Goal: Task Accomplishment & Management: Use online tool/utility

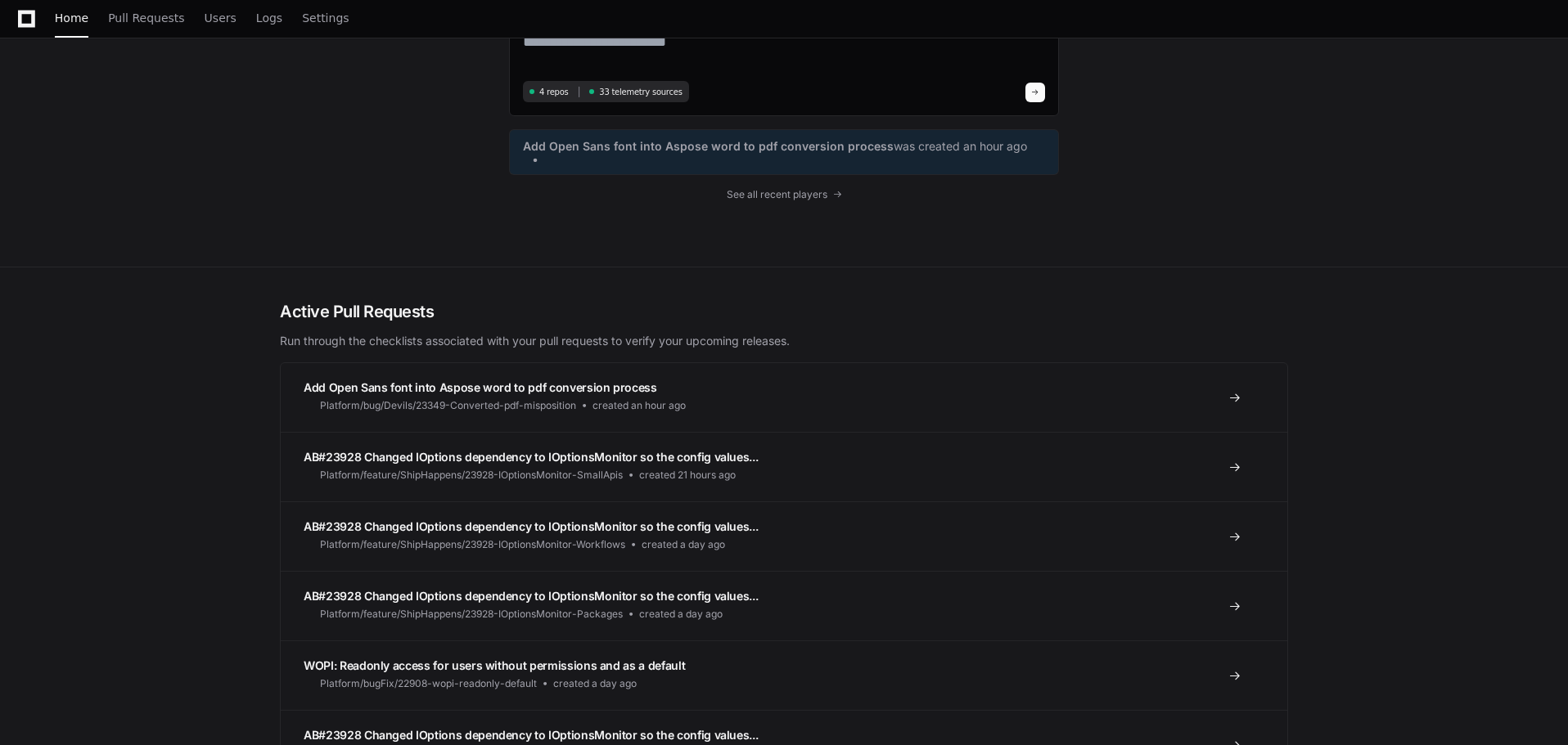
scroll to position [164, 0]
click at [134, 22] on span "Pull Requests" at bounding box center [146, 18] width 76 height 10
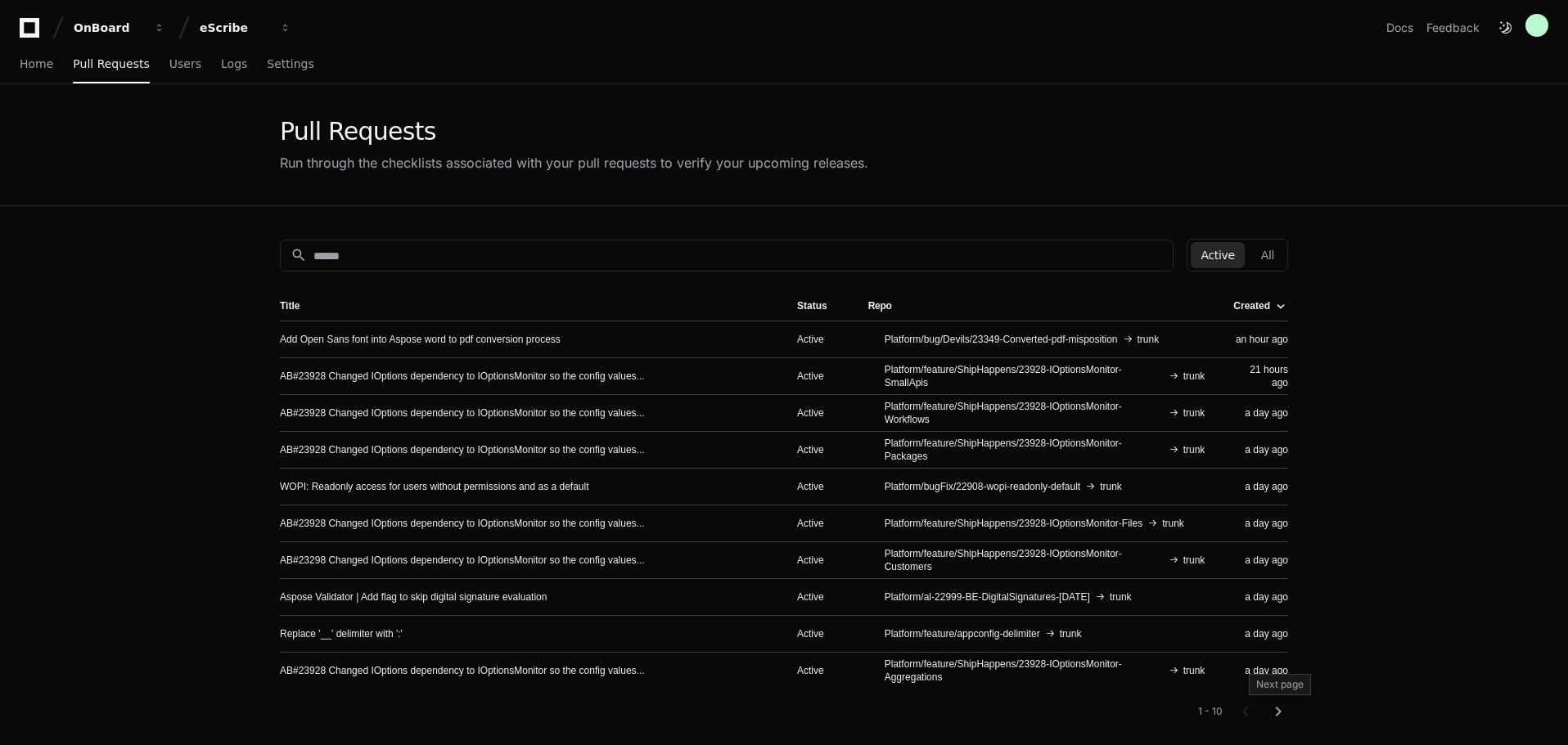
click at [1283, 712] on mat-icon "chevron_right" at bounding box center [1278, 712] width 20 height 20
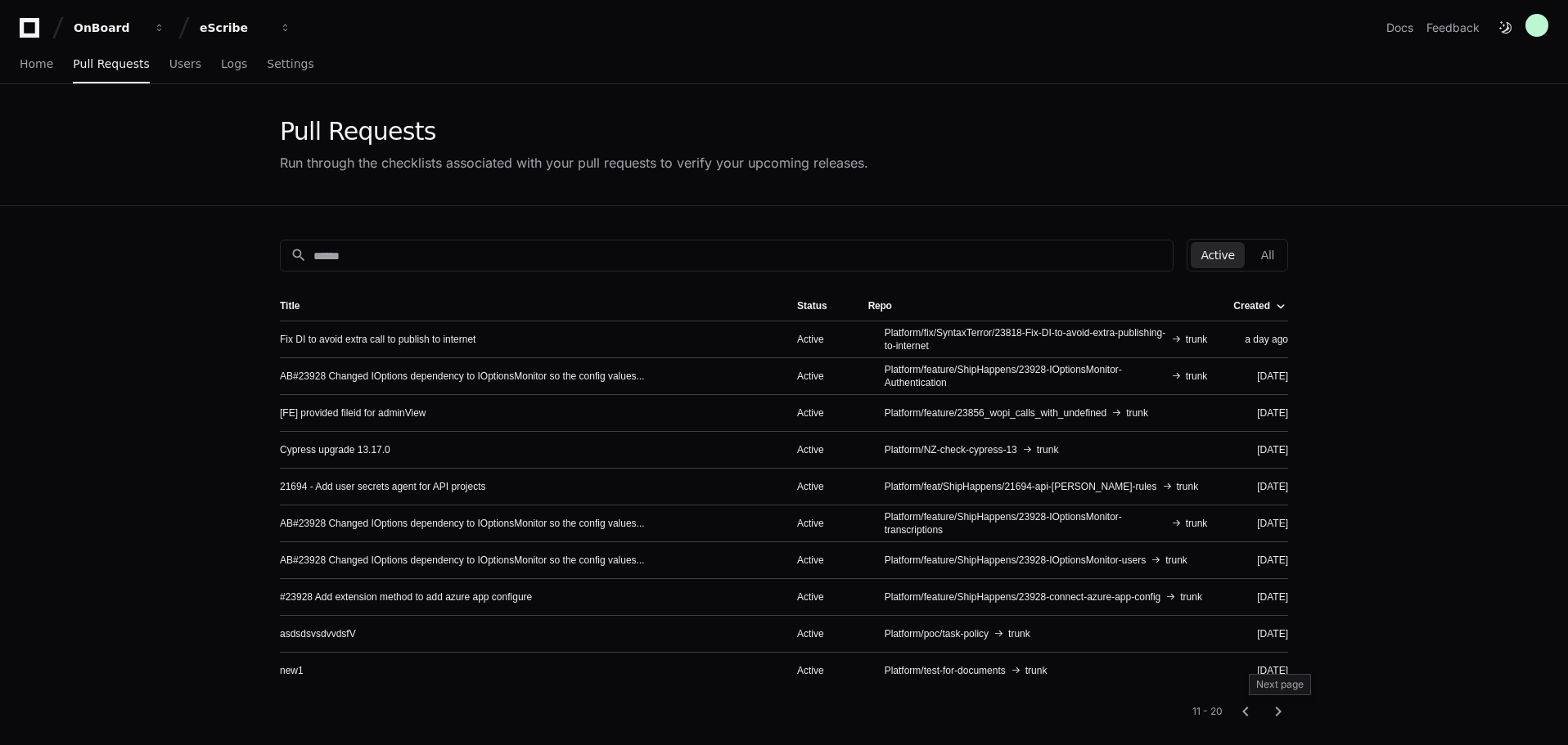
click at [1282, 712] on mat-icon "chevron_right" at bounding box center [1278, 712] width 20 height 20
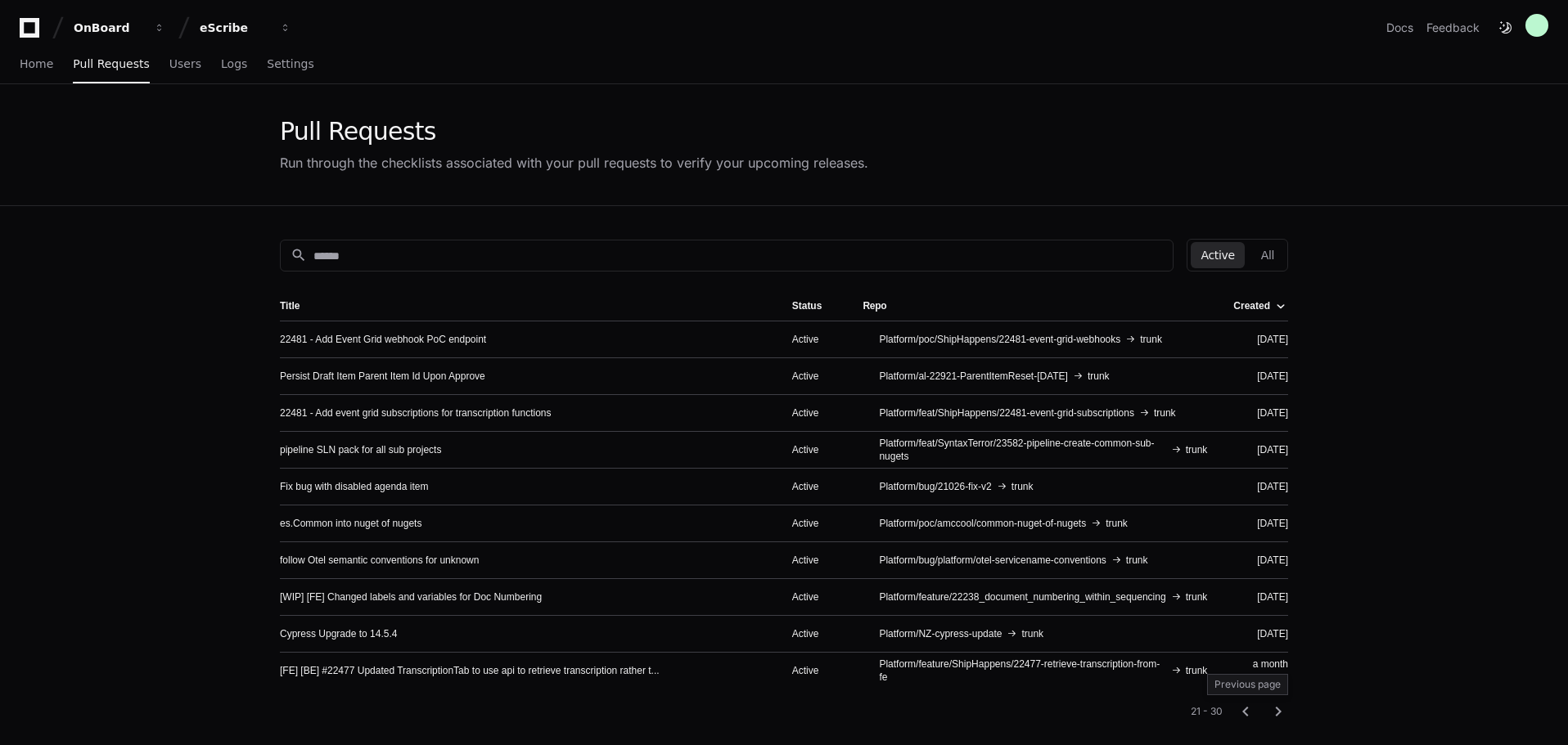
click at [1247, 711] on mat-icon "chevron_left" at bounding box center [1245, 712] width 20 height 20
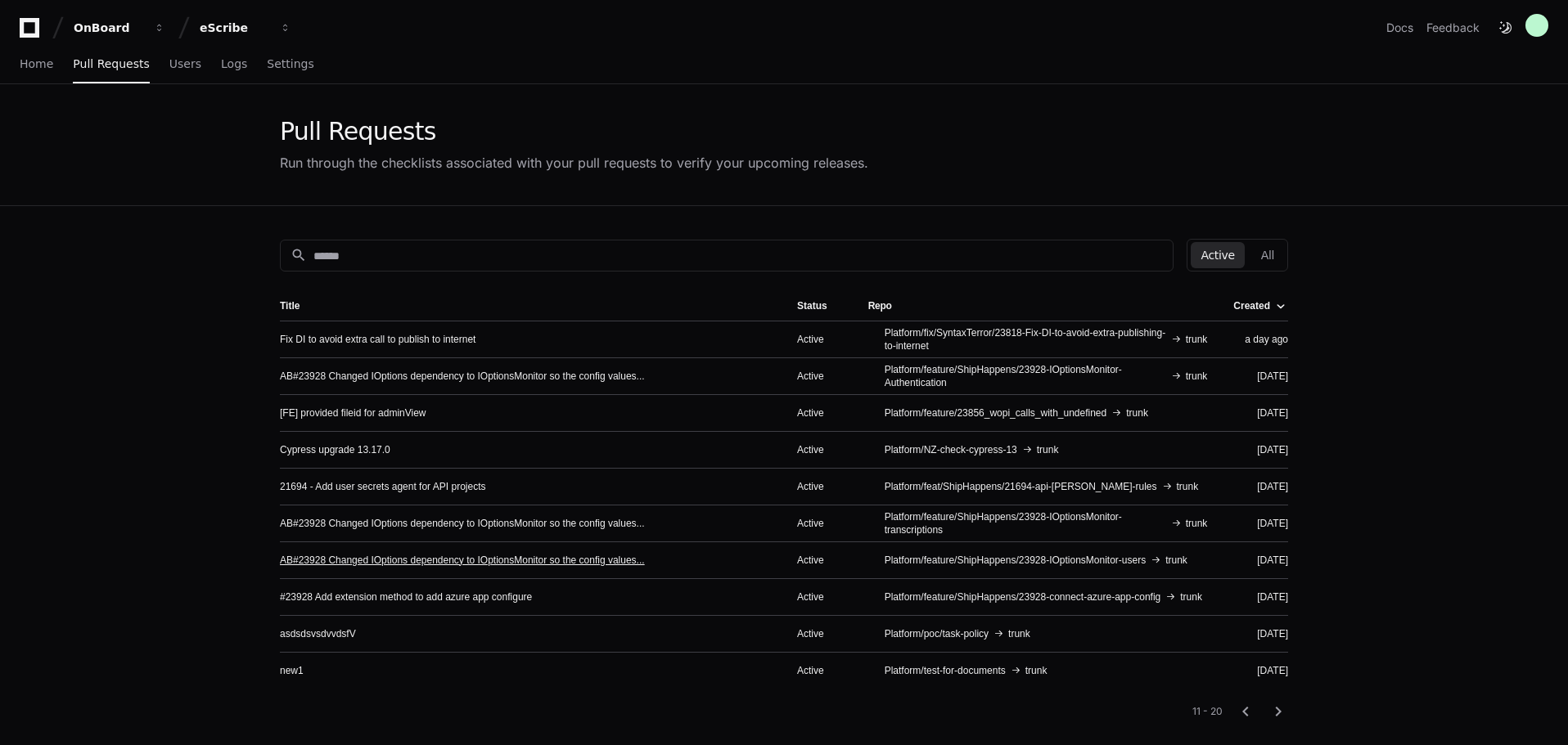
click at [490, 562] on link "AB#23928 Changed IOptions dependency to IOptionsMonitor so the config values..." at bounding box center [462, 560] width 365 height 13
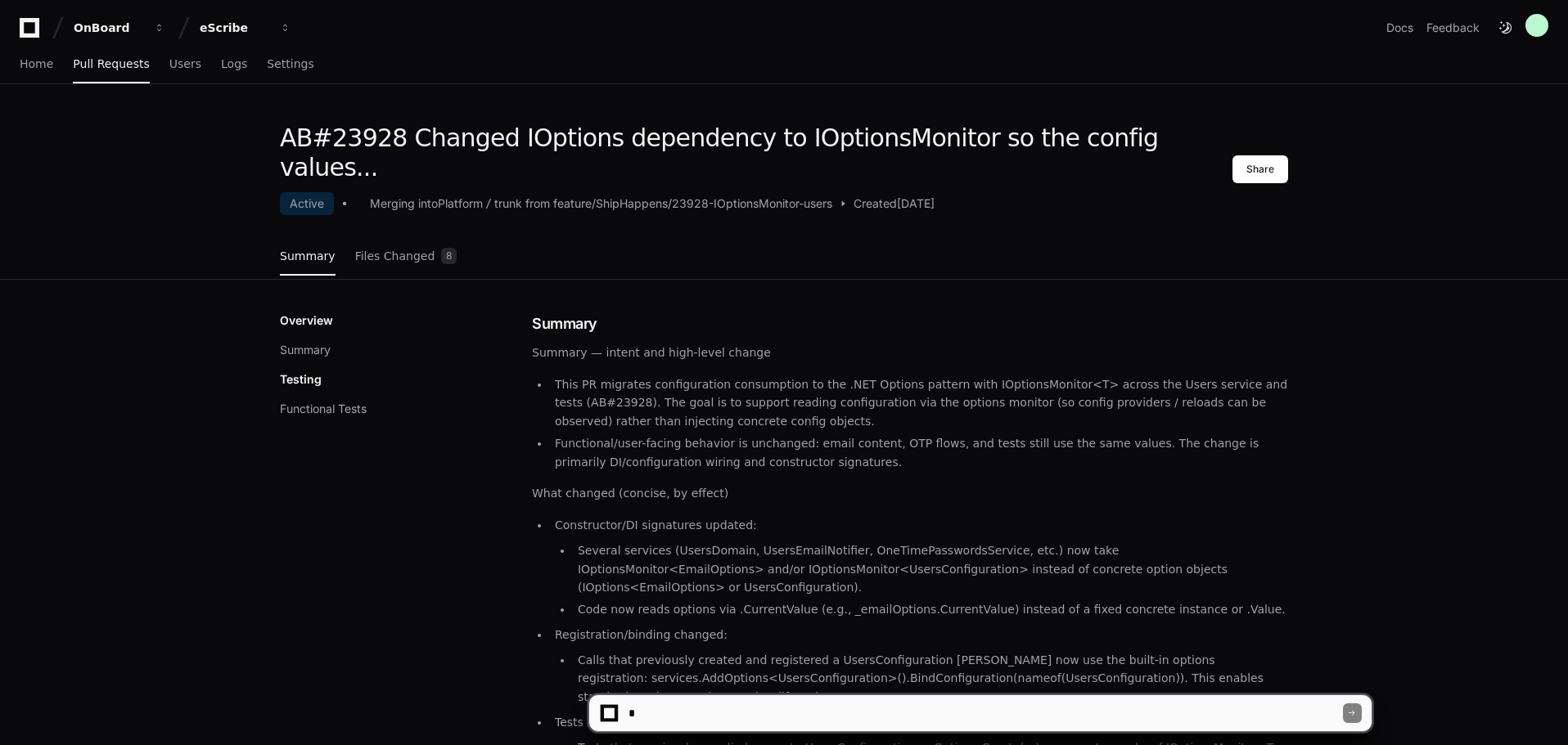
click at [809, 701] on textarea at bounding box center [984, 713] width 717 height 36
type textarea "**********"
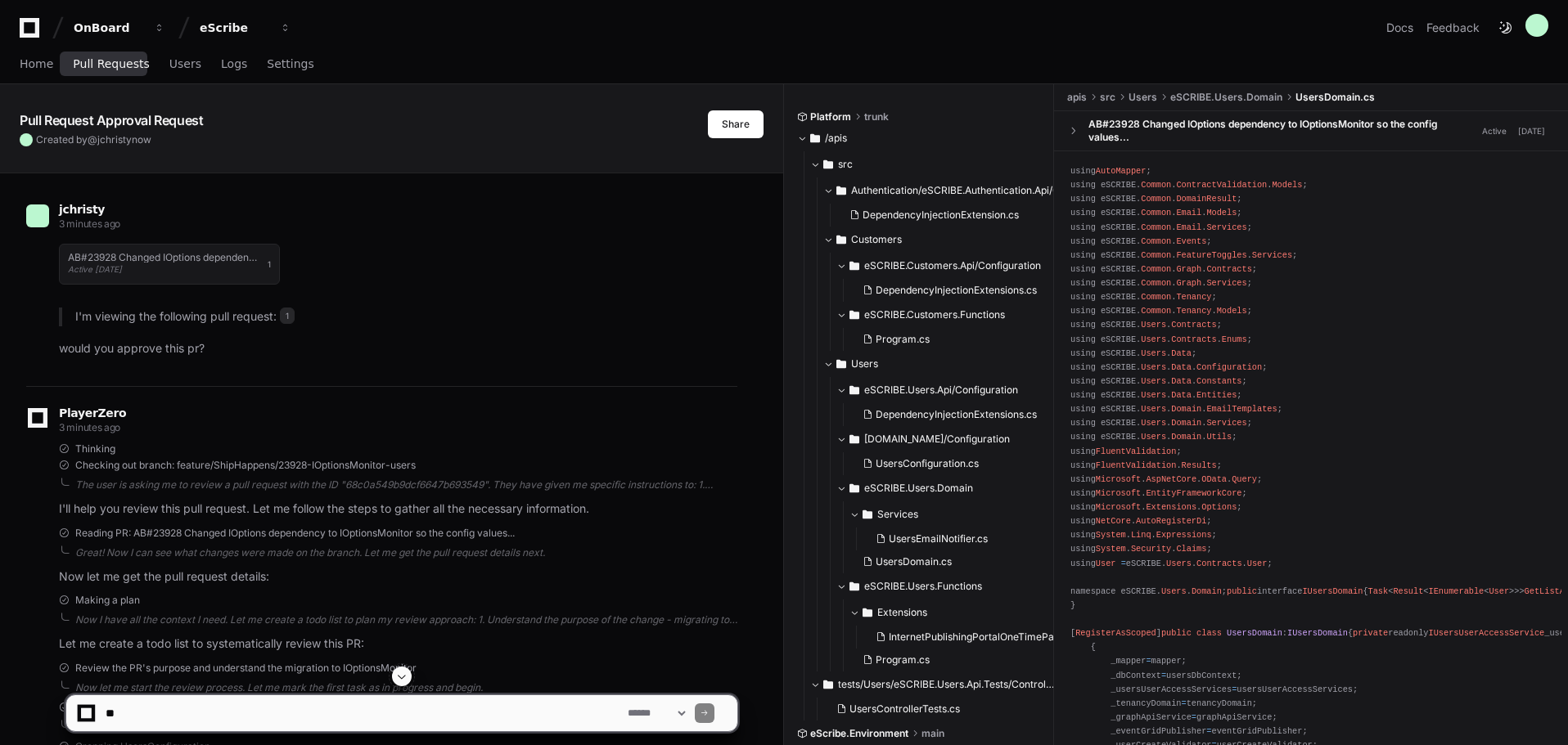
click at [121, 64] on span "Pull Requests" at bounding box center [111, 63] width 76 height 10
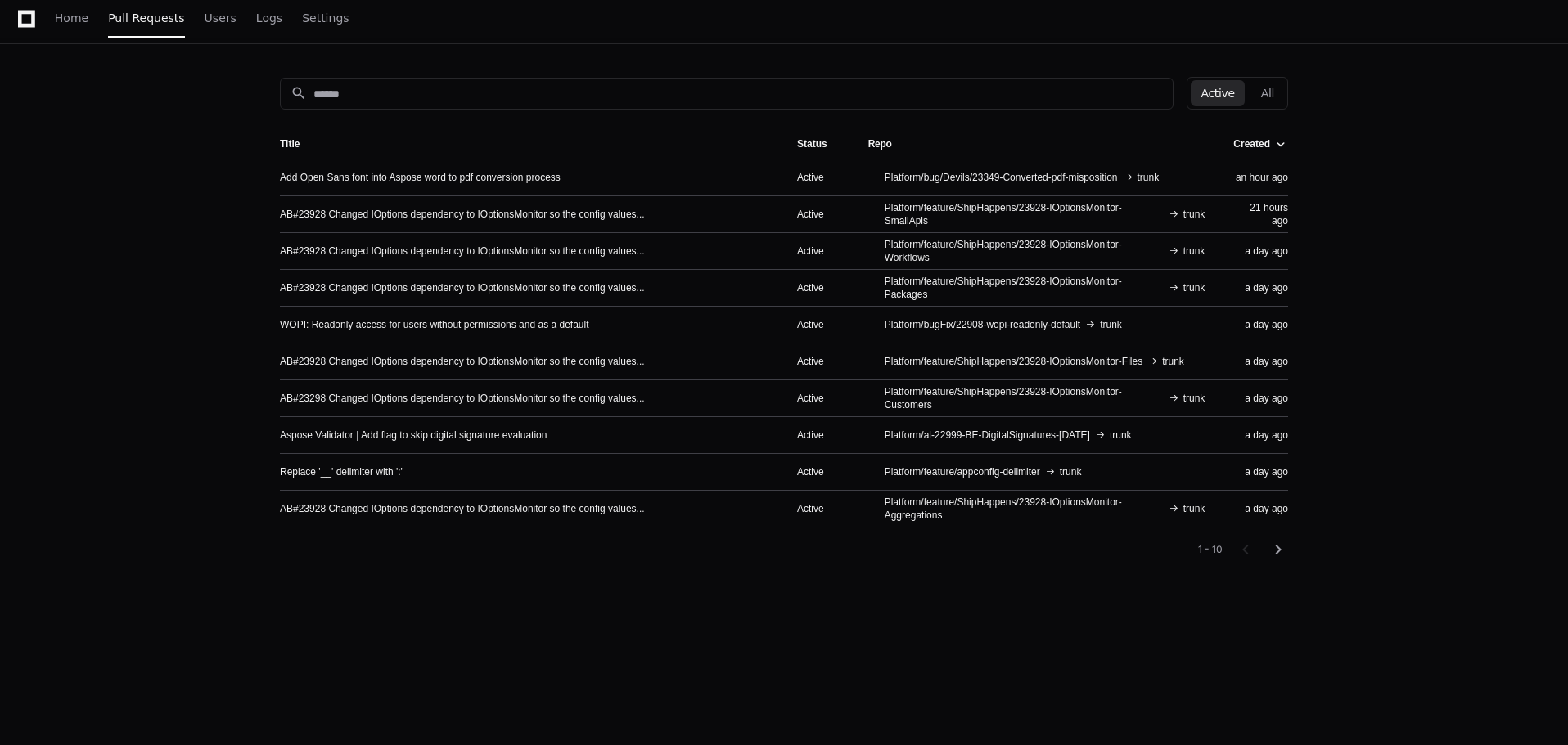
scroll to position [164, 0]
click at [1278, 552] on mat-icon "chevron_right" at bounding box center [1278, 548] width 20 height 20
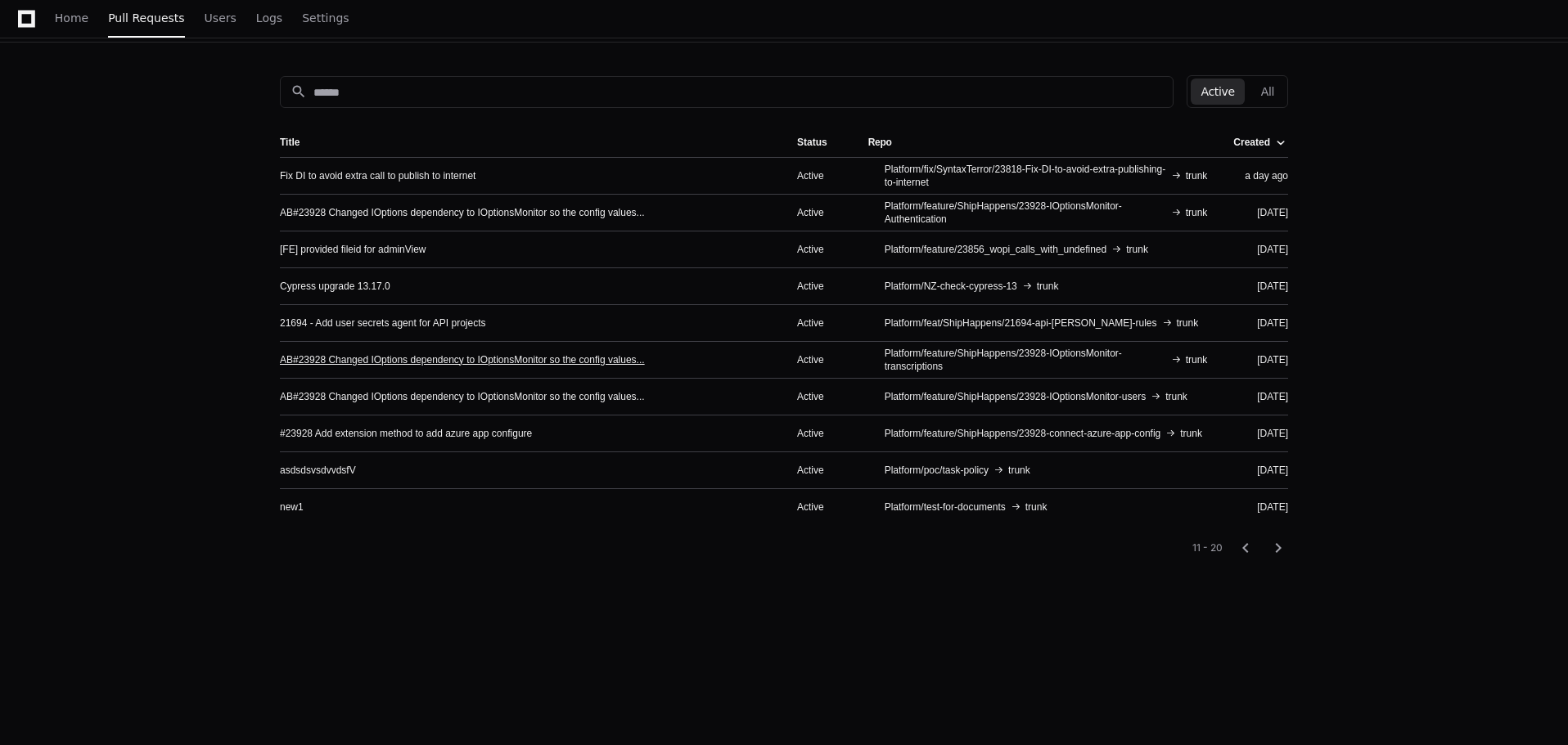
click at [520, 363] on link "AB#23928 Changed IOptions dependency to IOptionsMonitor so the config values..." at bounding box center [462, 359] width 365 height 13
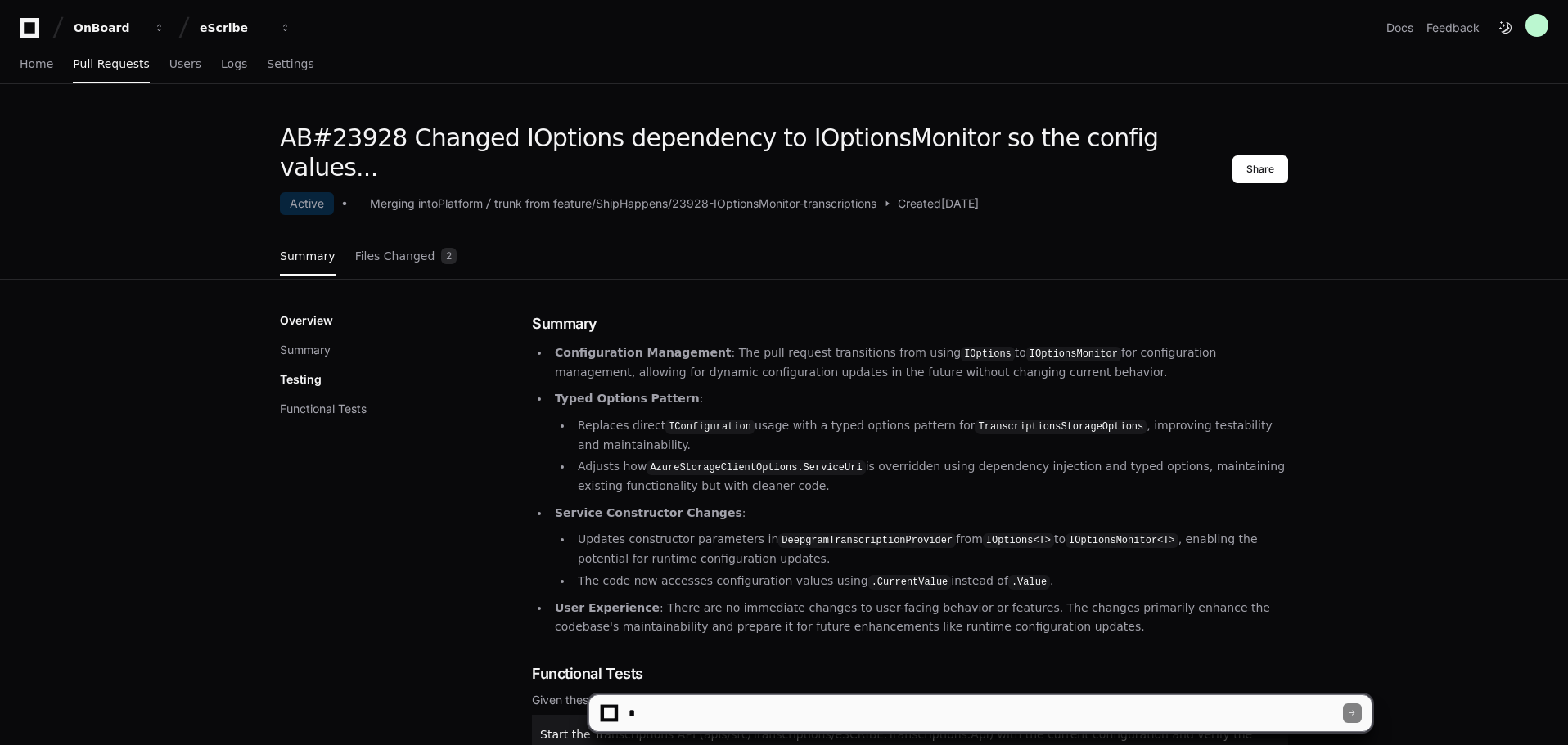
click at [768, 711] on textarea at bounding box center [984, 713] width 717 height 36
type textarea "**********"
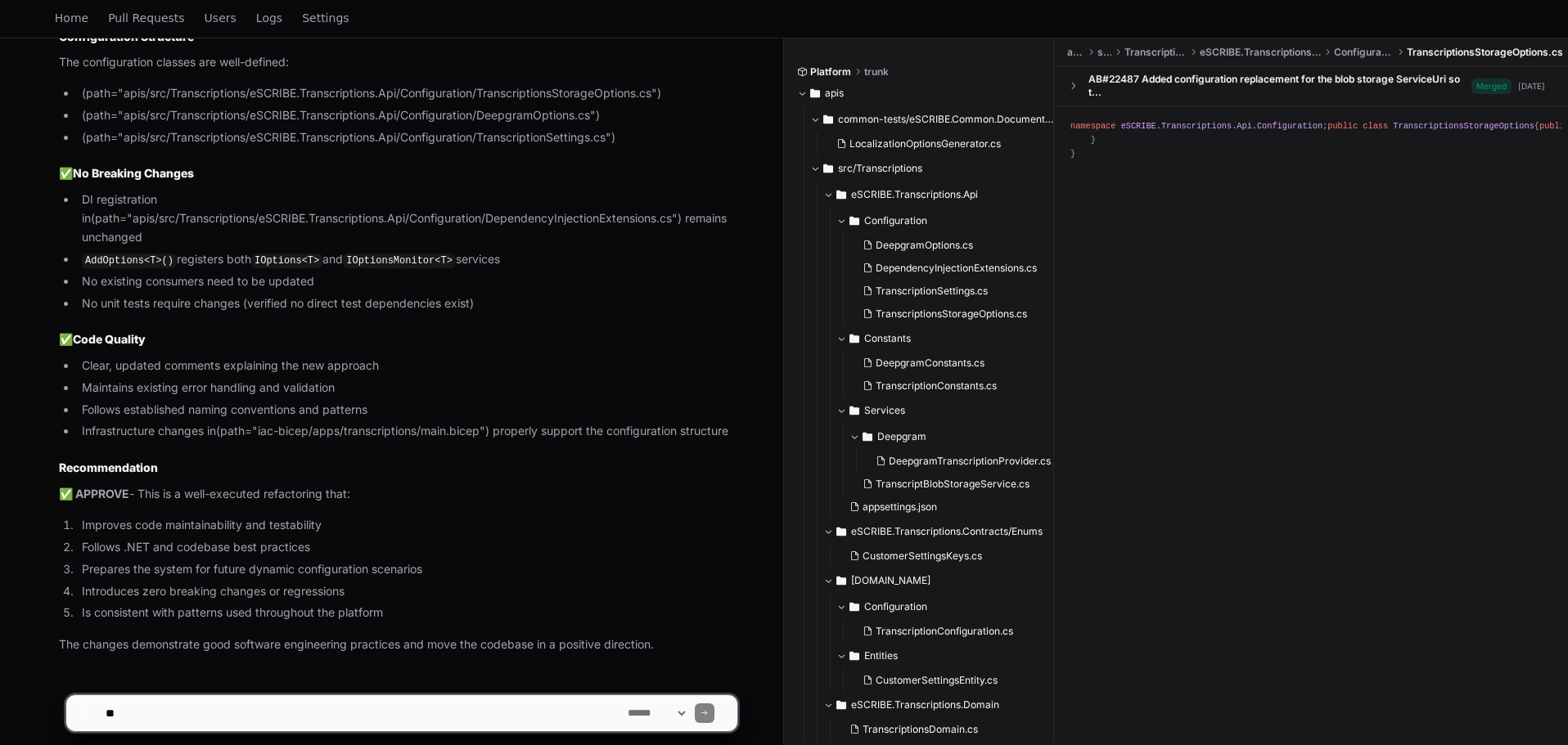
scroll to position [1897, 0]
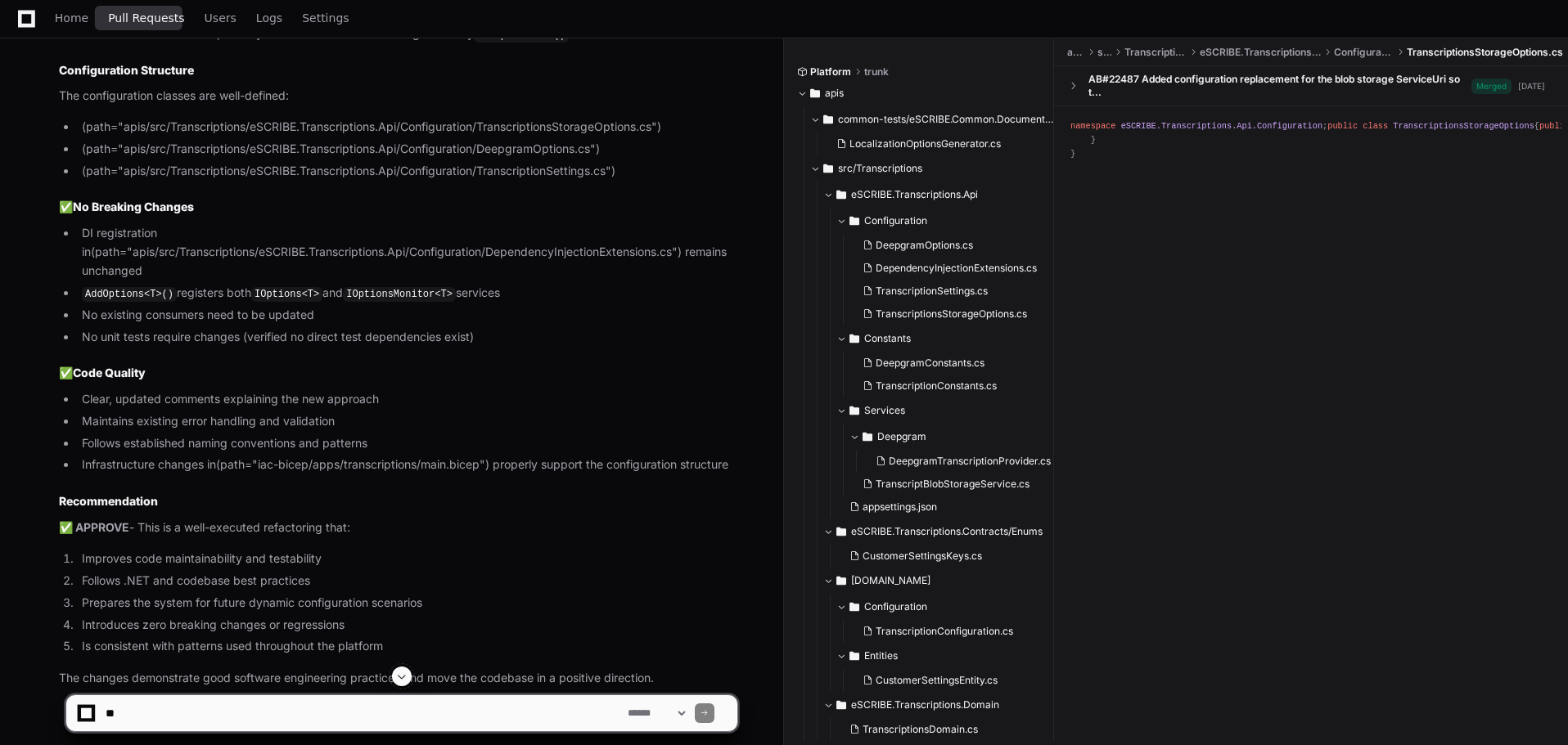
click at [157, 22] on span "Pull Requests" at bounding box center [146, 18] width 76 height 10
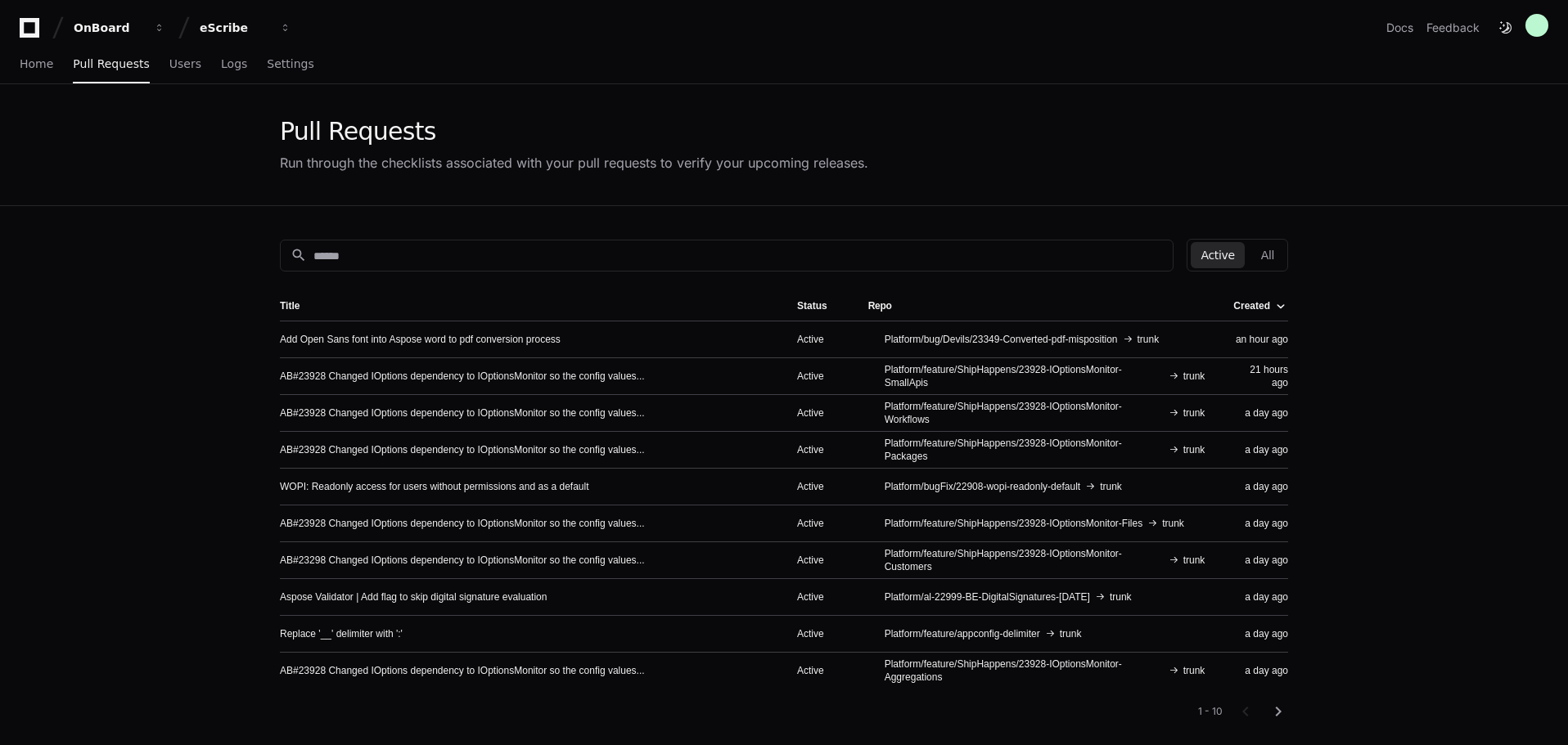
scroll to position [82, 0]
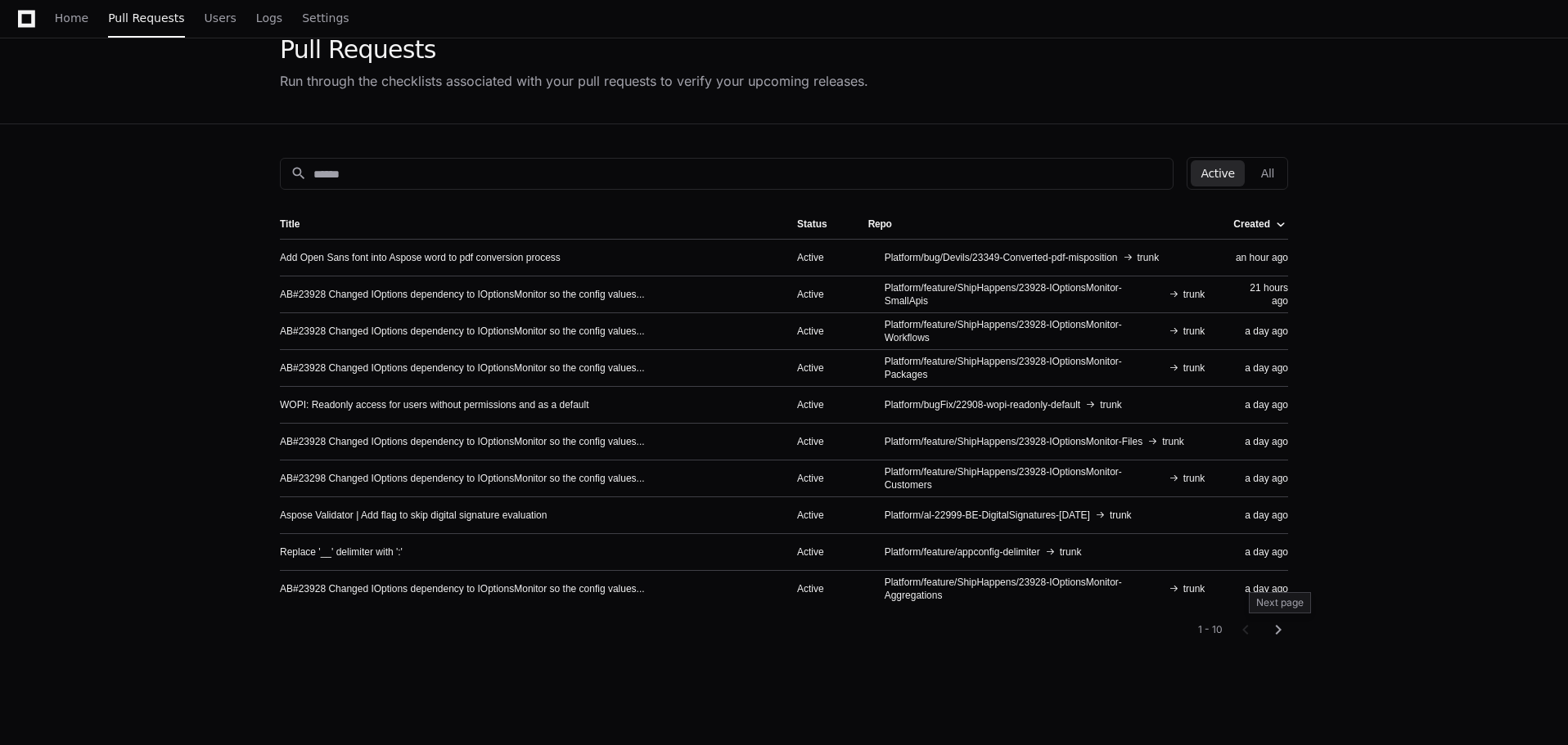
click at [1281, 630] on mat-icon "chevron_right" at bounding box center [1278, 630] width 20 height 20
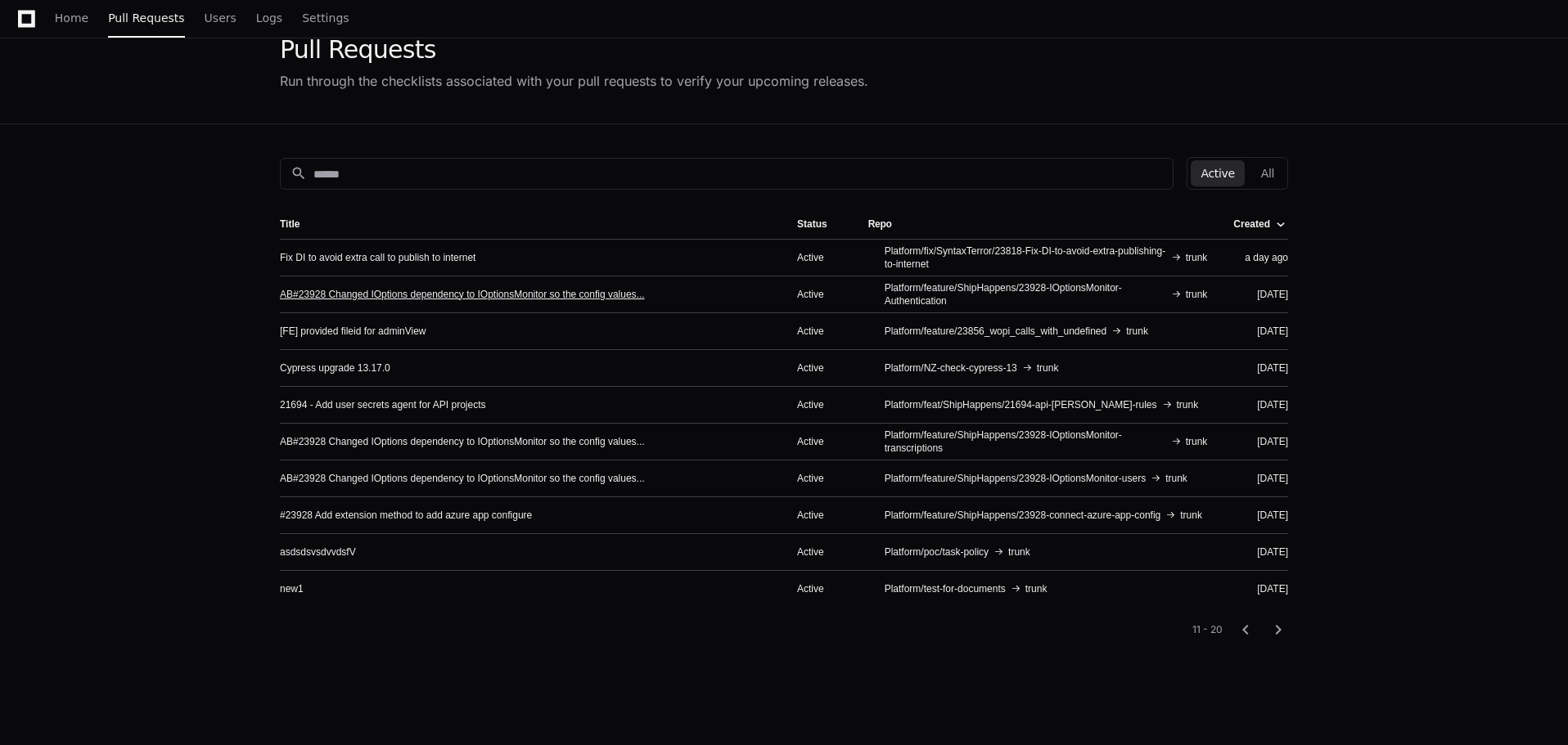
click at [473, 289] on link "AB#23928 Changed IOptions dependency to IOptionsMonitor so the config values..." at bounding box center [462, 294] width 365 height 13
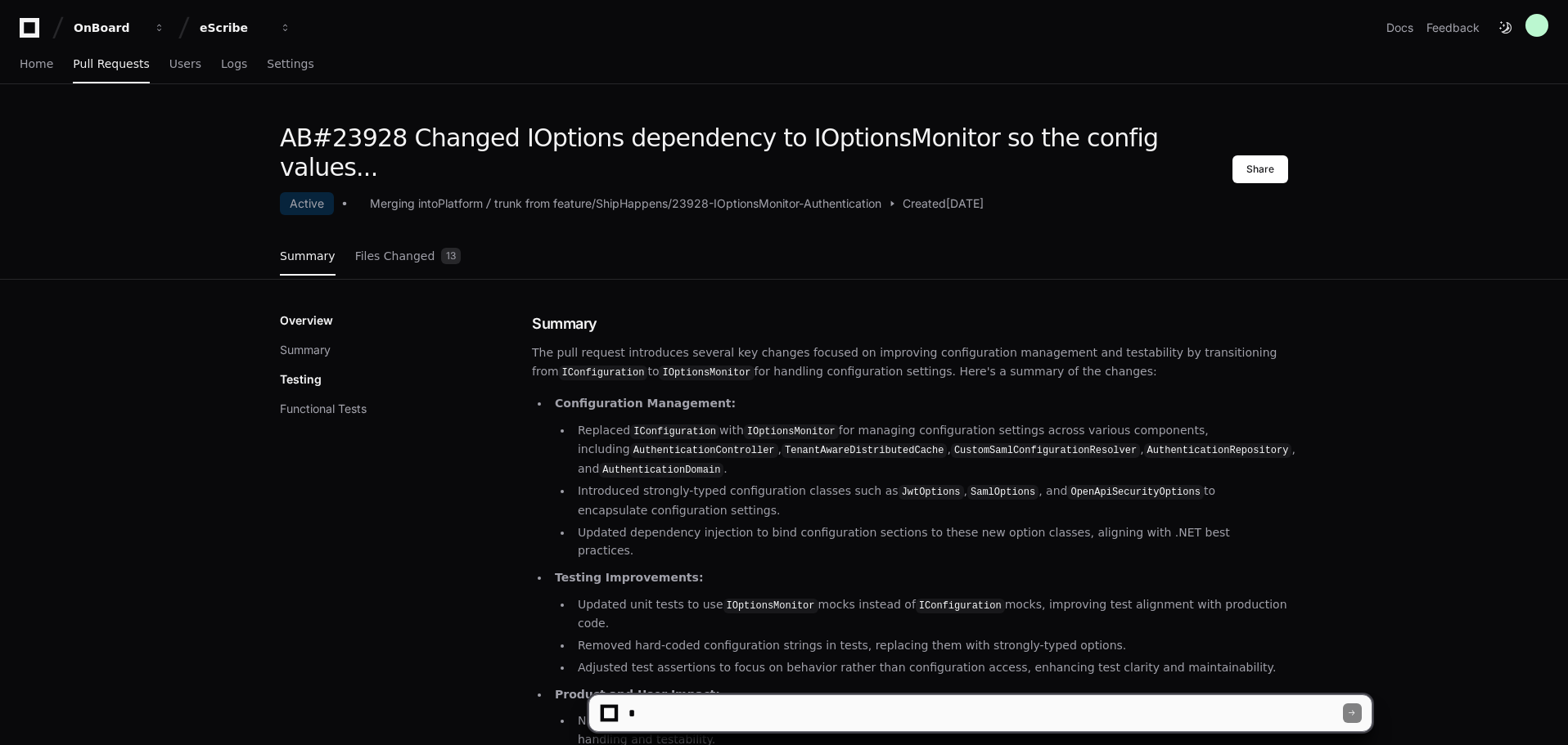
click at [734, 717] on textarea at bounding box center [984, 713] width 717 height 36
type textarea "**********"
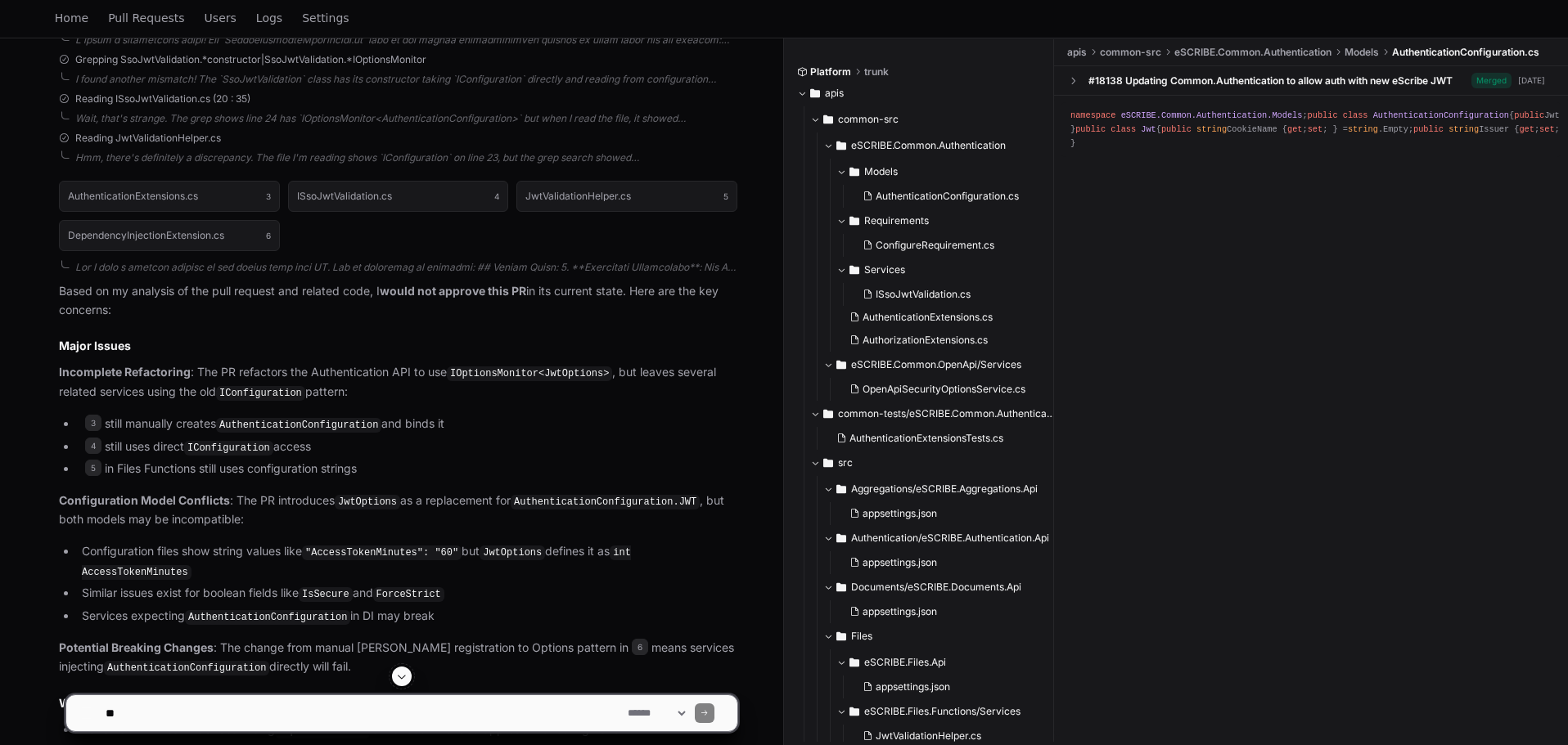
scroll to position [888, 0]
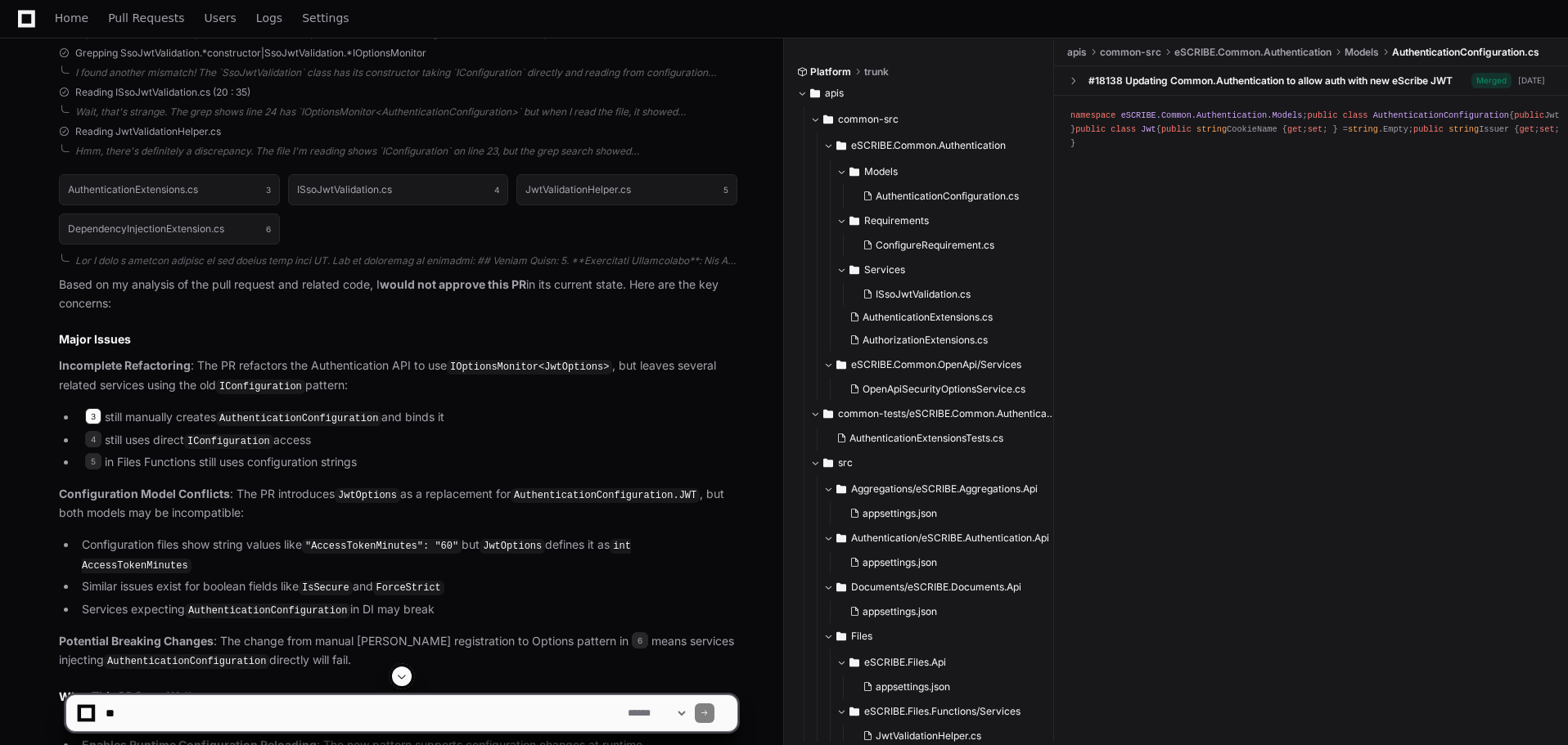
click at [94, 417] on span "3" at bounding box center [93, 415] width 17 height 17
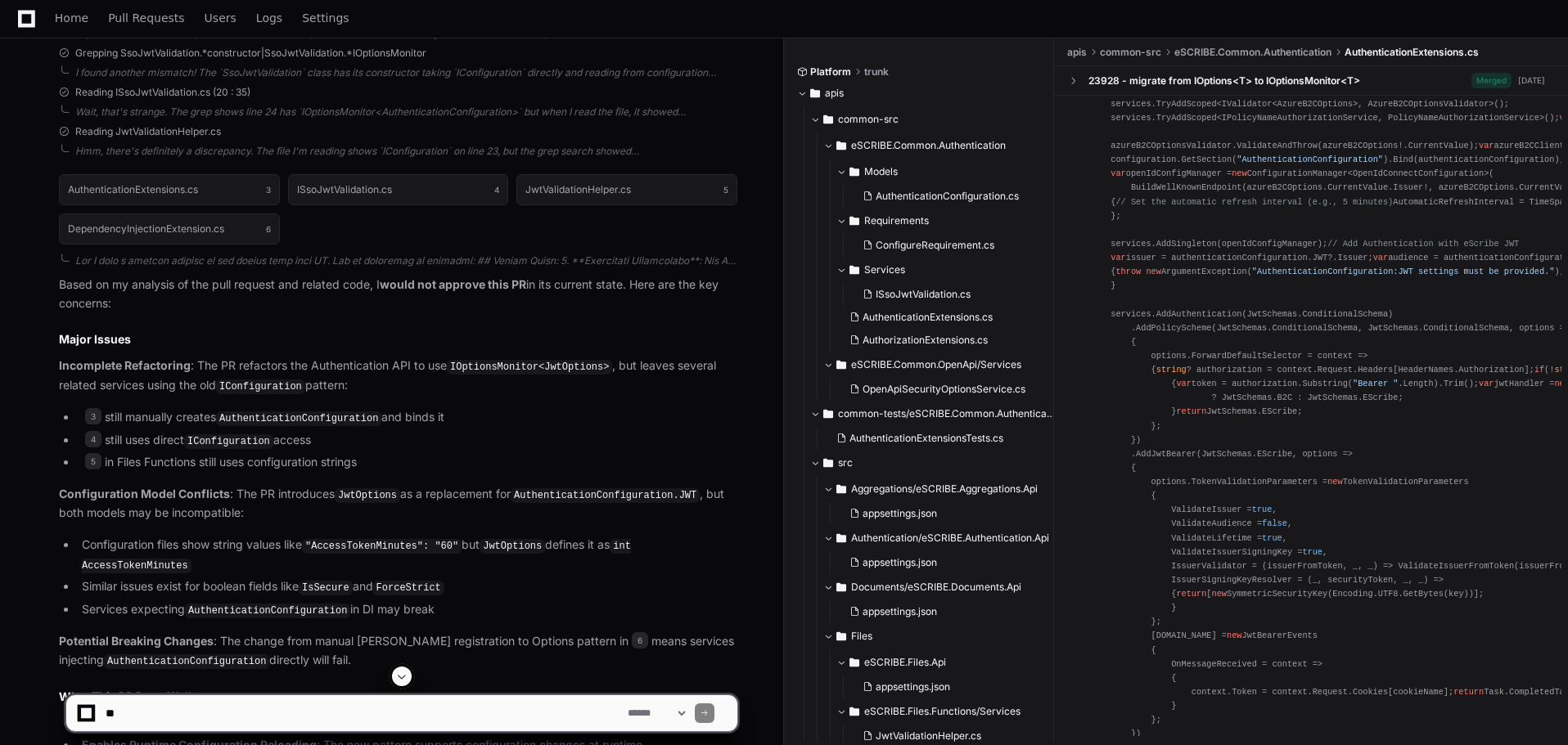
scroll to position [0, 0]
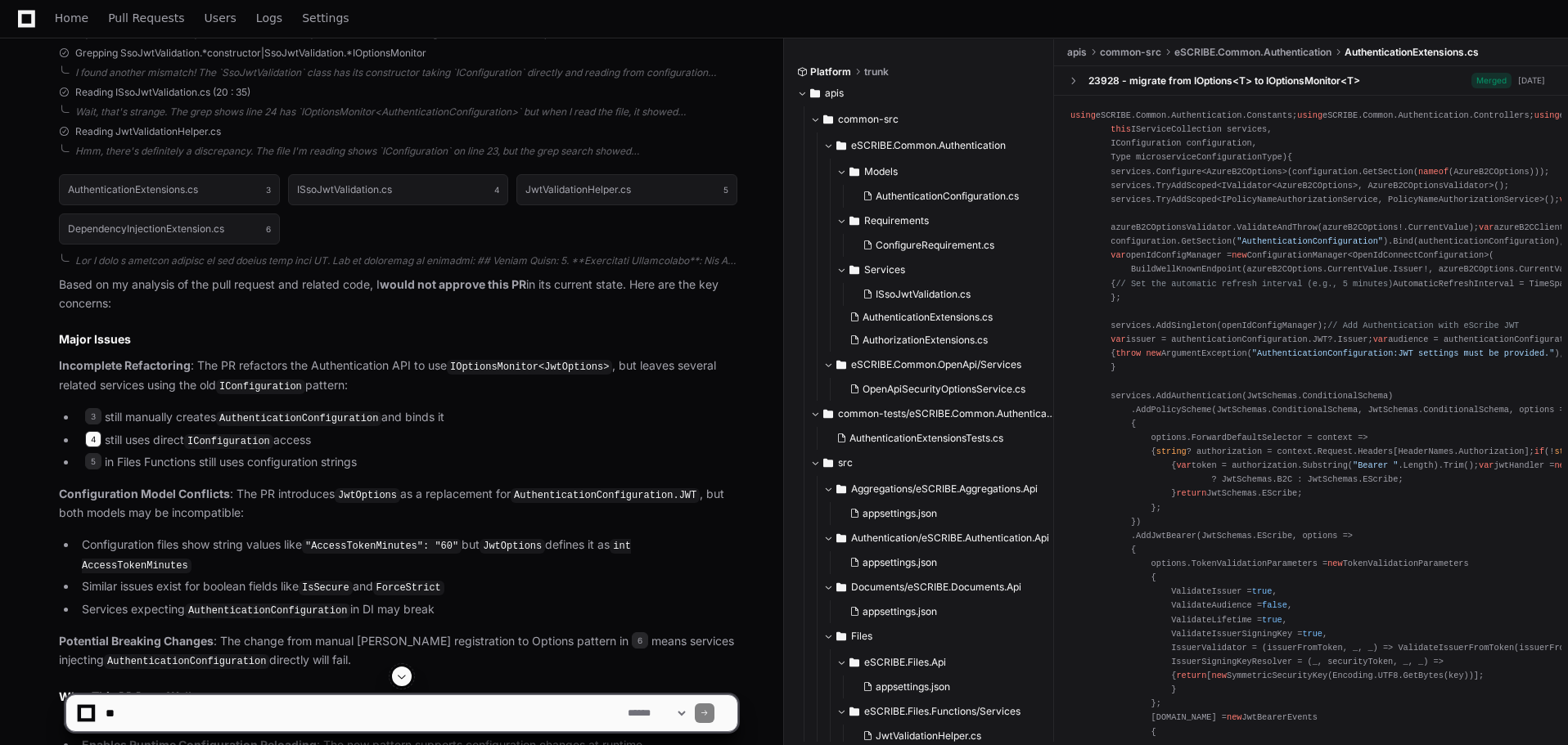
click at [96, 438] on span "4" at bounding box center [93, 439] width 17 height 17
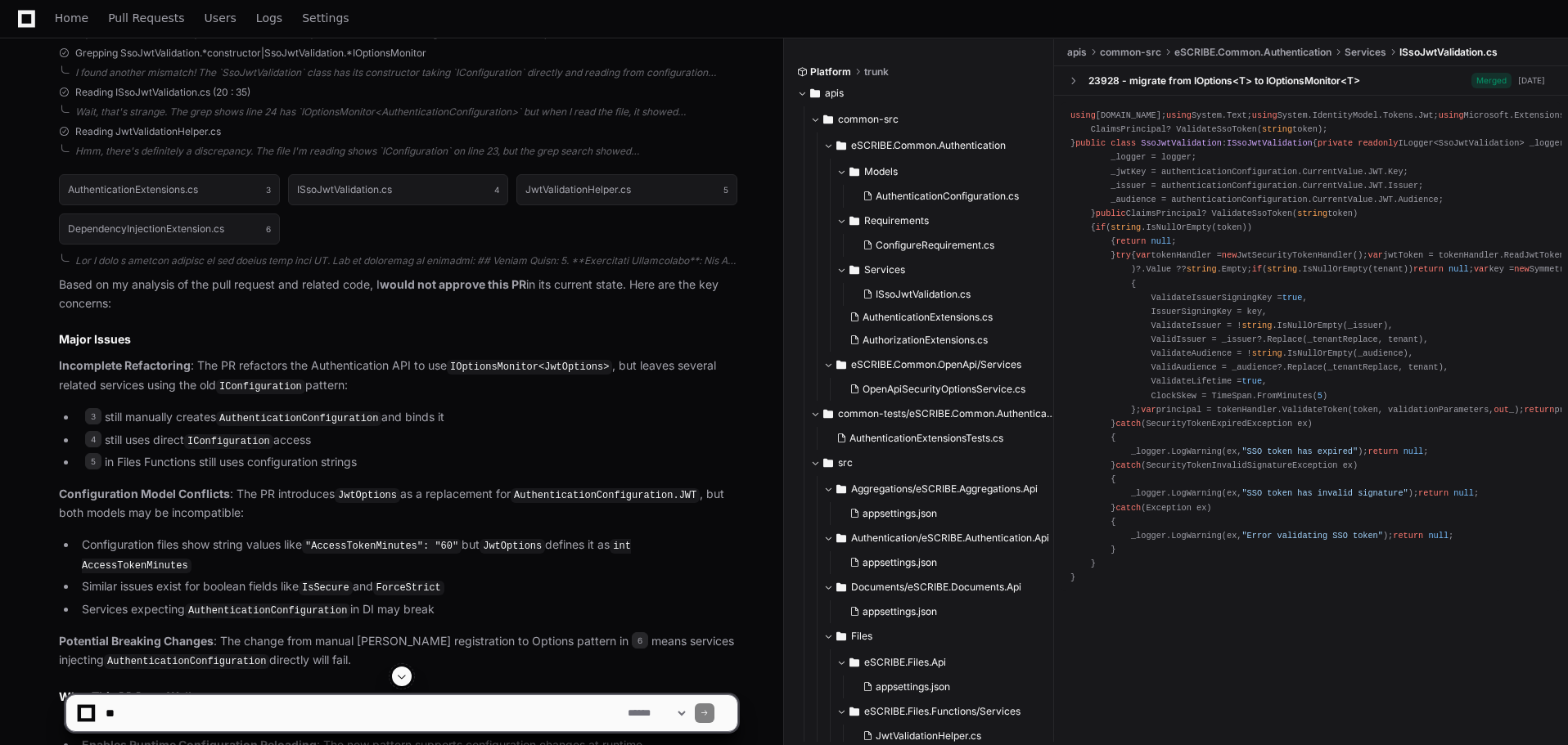
click at [1284, 585] on div "using [DOMAIN_NAME]; using System.Text; using System.IdentityModel.Tokens.Jwt; …" at bounding box center [1310, 347] width 481 height 476
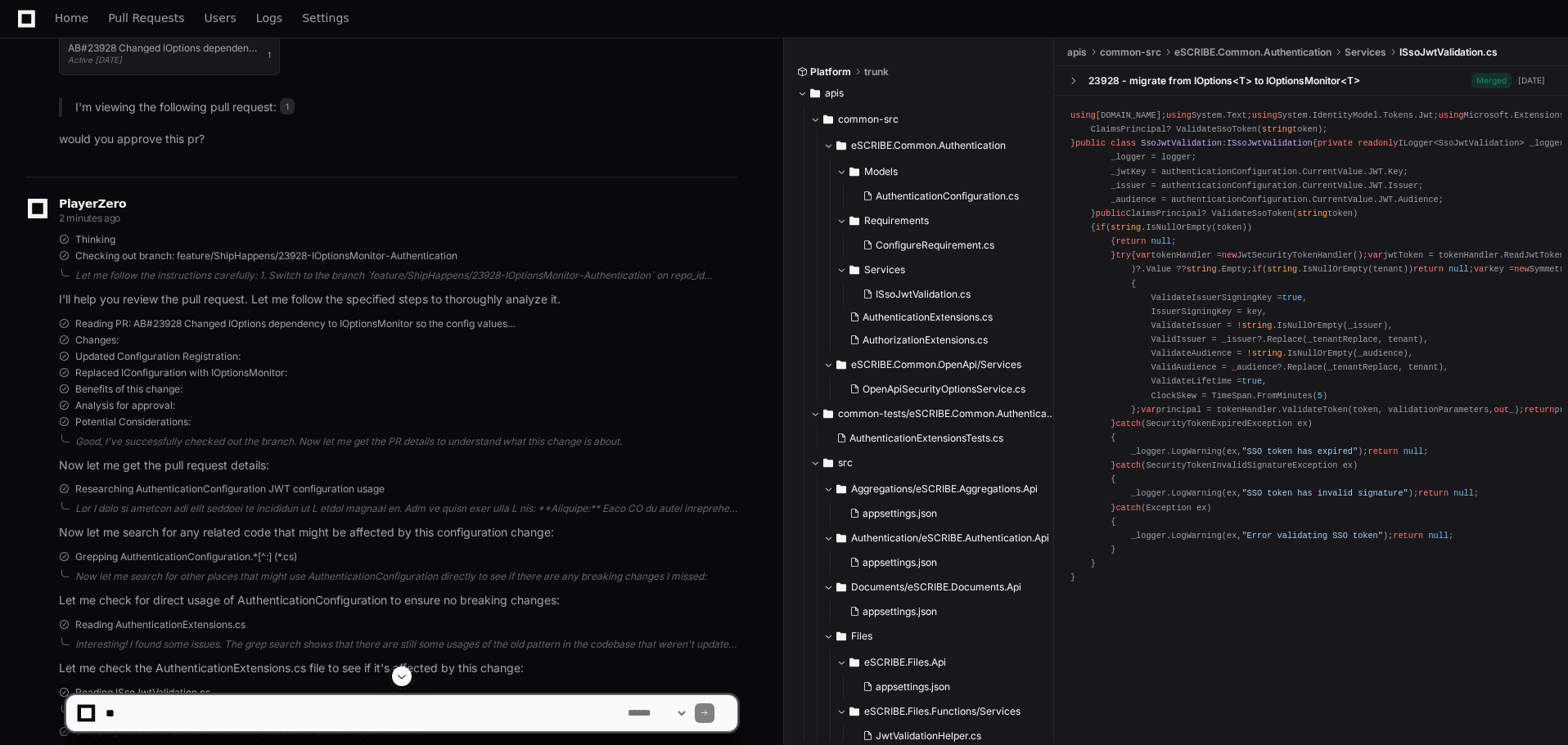
click at [1380, 512] on div "using [DOMAIN_NAME]; using System.Text; using System.IdentityModel.Tokens.Jwt; …" at bounding box center [1310, 347] width 481 height 476
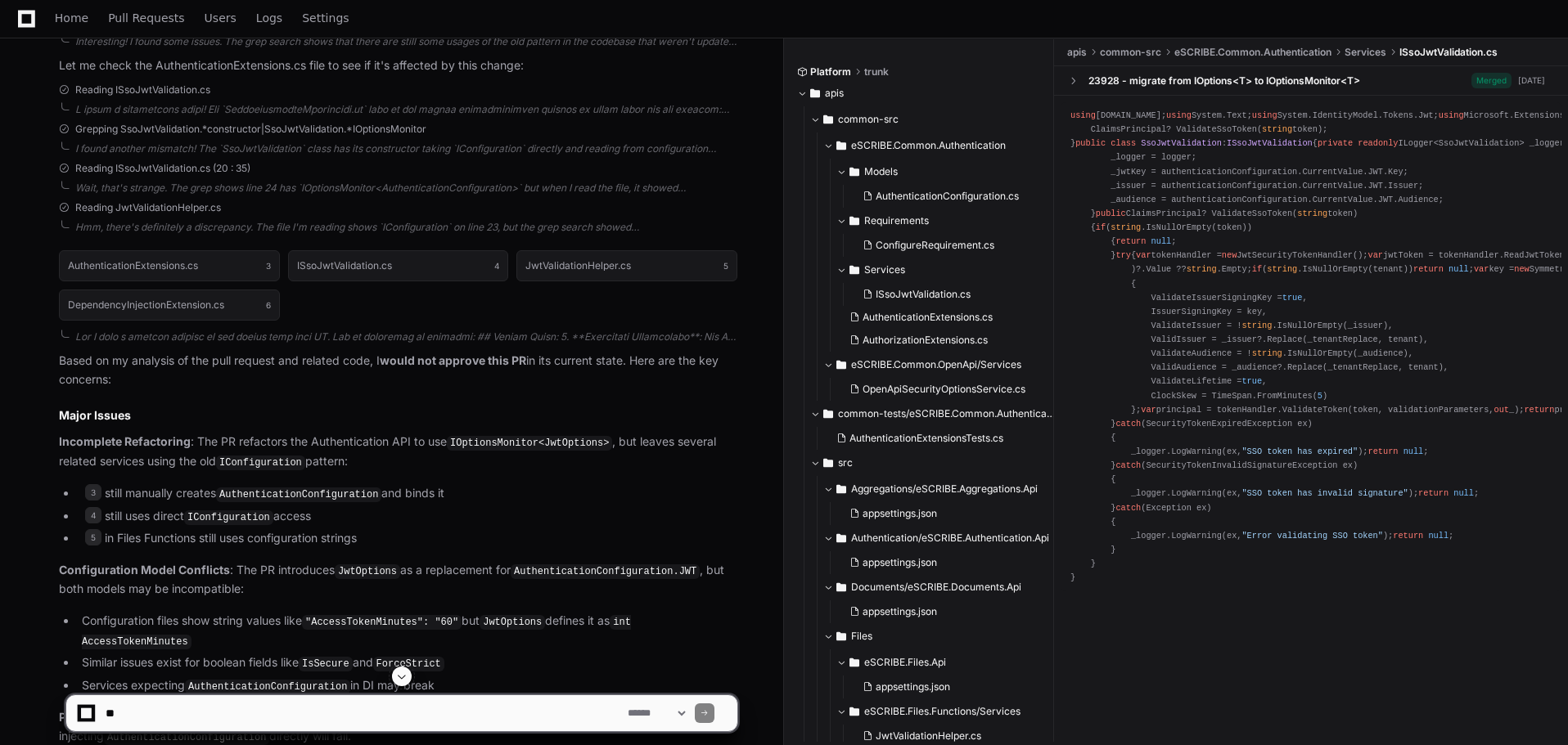
scroll to position [806, 0]
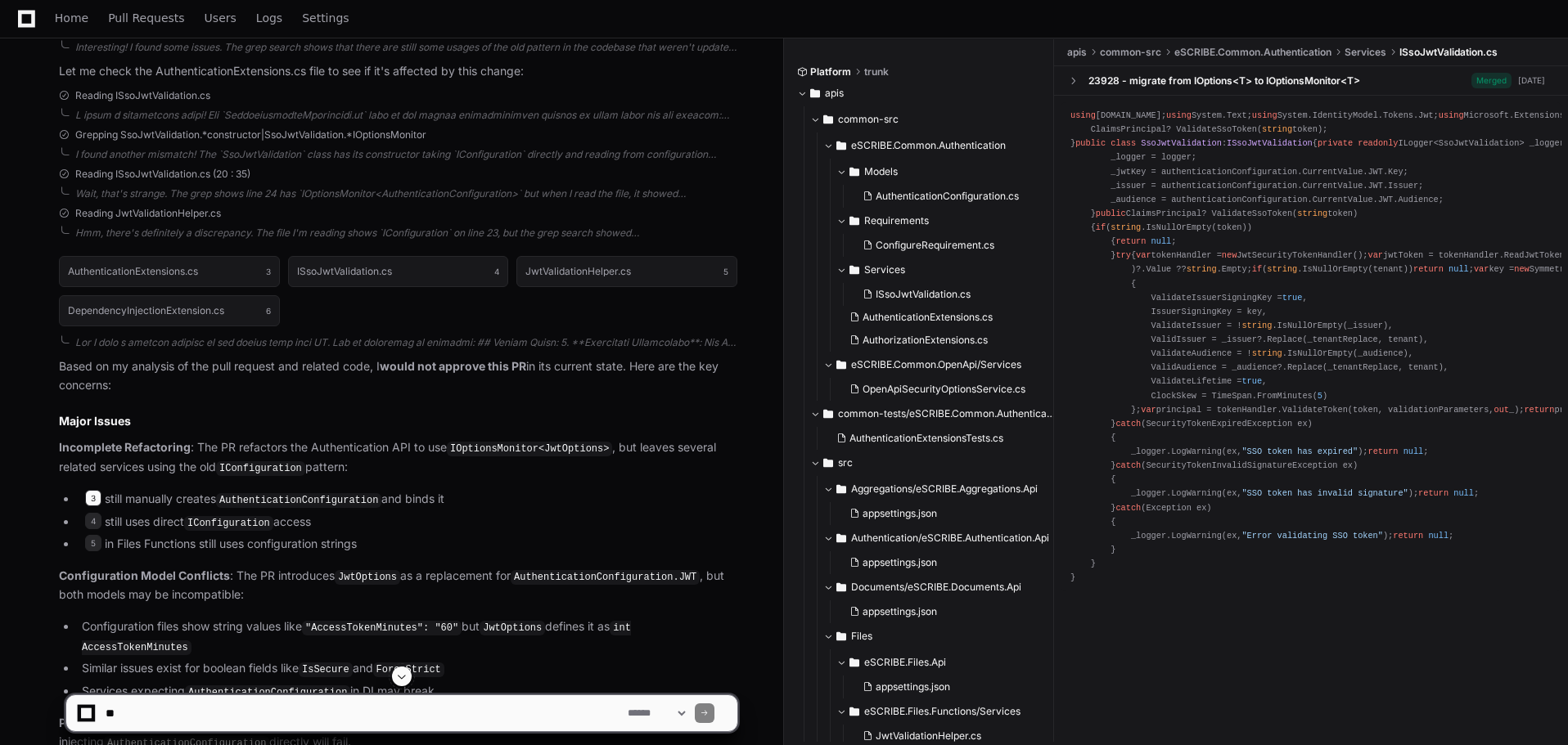
click at [95, 496] on span "3" at bounding box center [93, 497] width 17 height 17
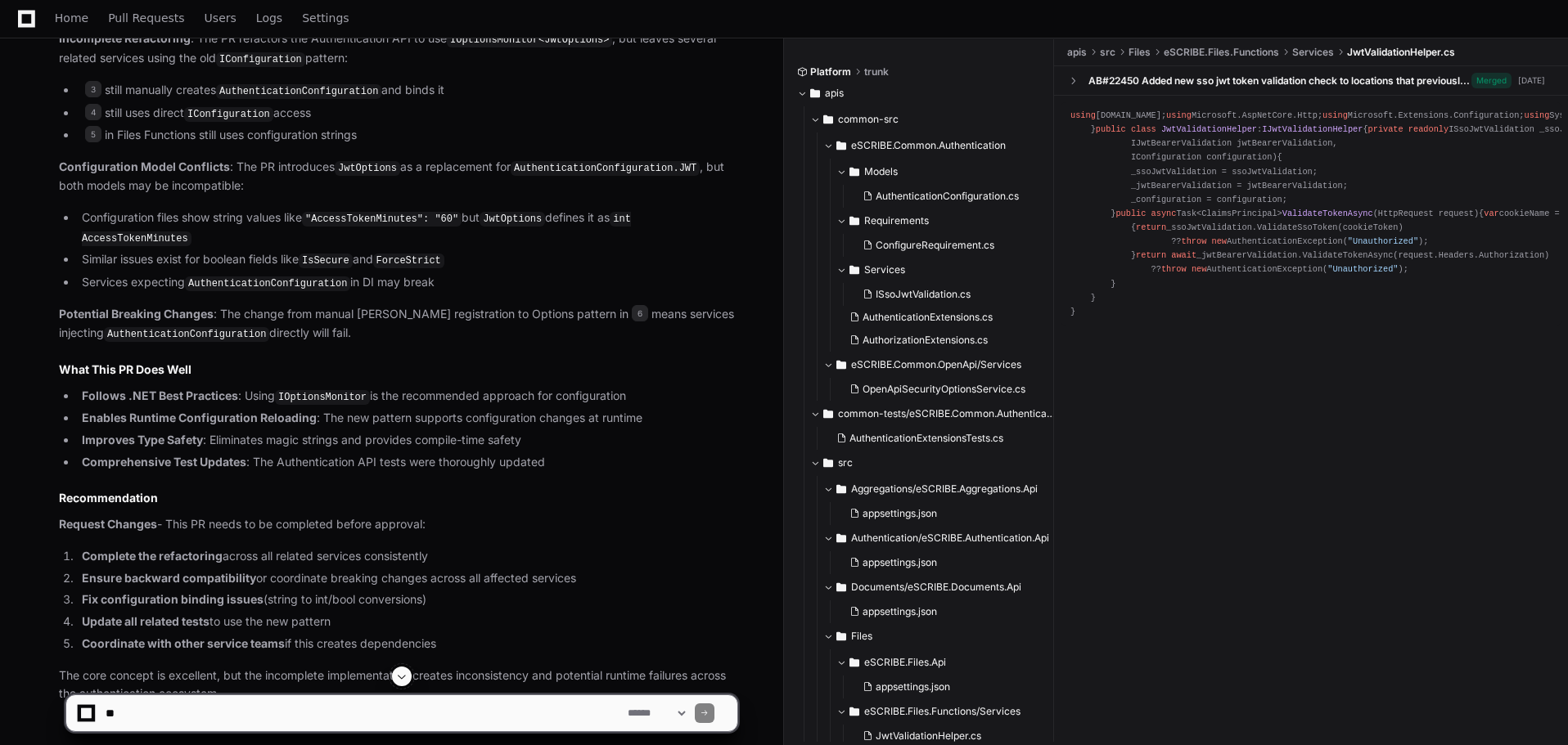
scroll to position [1297, 0]
